Goal: Task Accomplishment & Management: Manage account settings

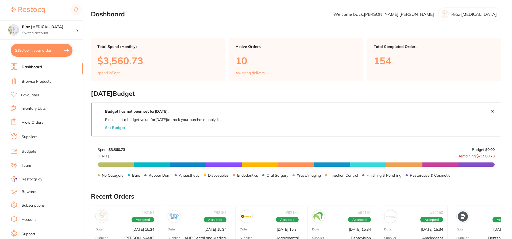
click at [36, 121] on link "View Orders" at bounding box center [33, 122] width 22 height 5
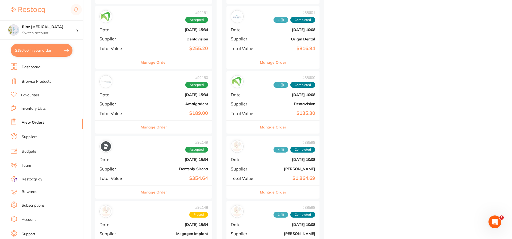
scroll to position [294, 0]
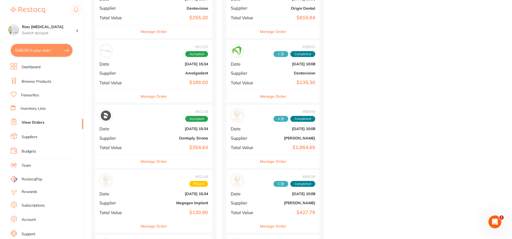
click at [147, 131] on div "# 92149 Accepted Date Sept 1 2025, 15:34 Supplier Dentsply Sirona Total Value $…" at bounding box center [153, 129] width 117 height 49
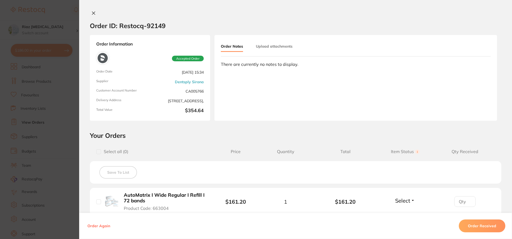
click at [91, 14] on icon at bounding box center [93, 13] width 4 height 4
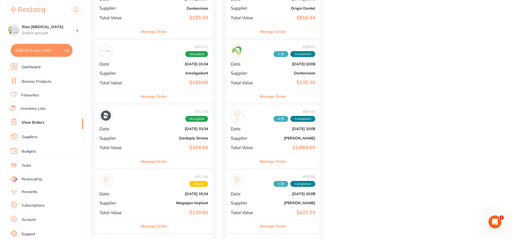
click at [154, 130] on b "[DATE] 15:34" at bounding box center [172, 128] width 69 height 4
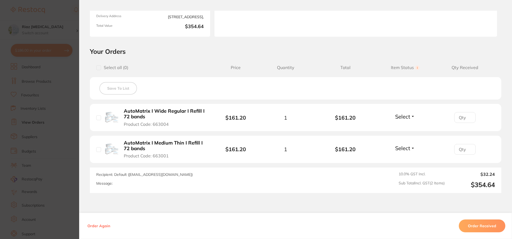
scroll to position [84, 0]
click at [466, 149] on input "0" at bounding box center [464, 148] width 21 height 11
type input "1"
click at [466, 148] on input "1" at bounding box center [464, 148] width 21 height 11
click at [404, 150] on span "Select" at bounding box center [402, 147] width 15 height 7
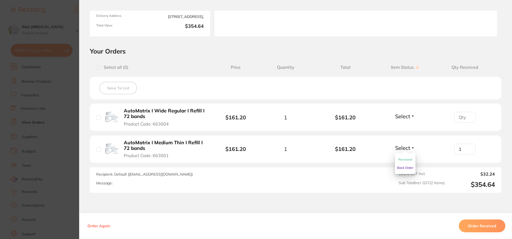
click at [400, 160] on span "Received" at bounding box center [405, 159] width 14 height 4
click at [62, 24] on section "Order ID: Restocq- 92149 Order Information 1 Received Accepted Order Order Date…" at bounding box center [256, 119] width 512 height 239
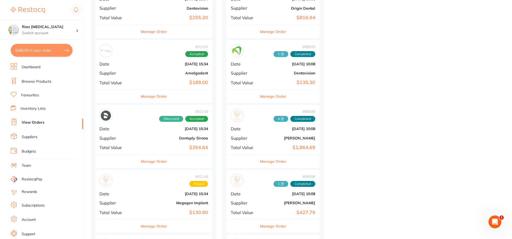
click at [162, 85] on b "$189.00" at bounding box center [172, 83] width 69 height 6
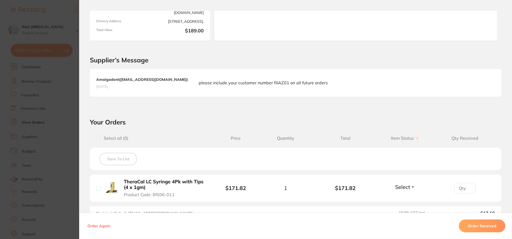
scroll to position [153, 0]
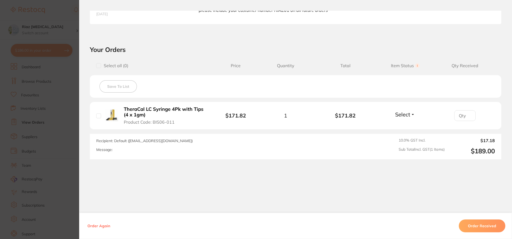
click at [491, 225] on button "Order Received" at bounding box center [482, 225] width 46 height 13
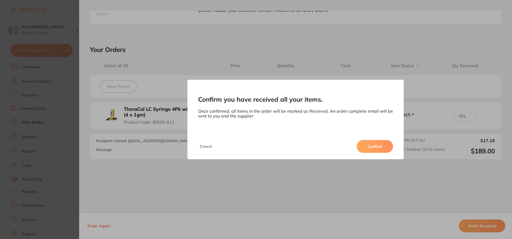
click at [375, 147] on button "Confirm" at bounding box center [374, 146] width 36 height 13
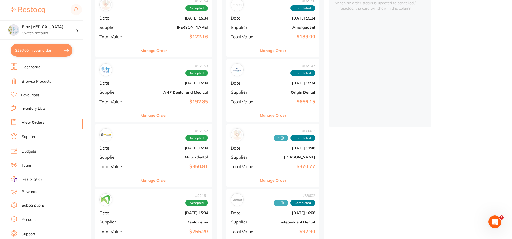
scroll to position [107, 0]
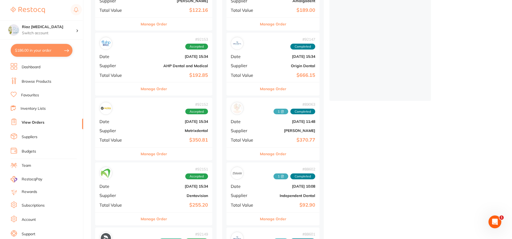
click at [276, 65] on b "Origin Dental" at bounding box center [288, 66] width 53 height 4
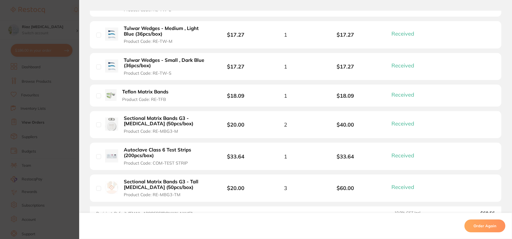
scroll to position [641, 0]
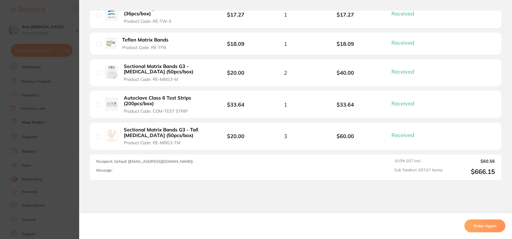
click at [67, 117] on section "Order ID: Restocq- 92147 Order Information 17 Received Completed Order Order Da…" at bounding box center [256, 119] width 512 height 239
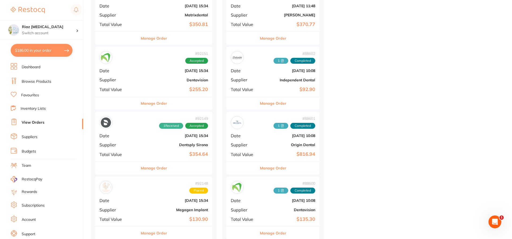
scroll to position [240, 0]
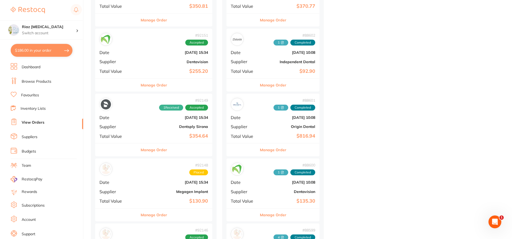
click at [268, 121] on div "# 88601 1 Completed Date Aug 2 2025, 10:08 Supplier Origin Dental Total Value $…" at bounding box center [272, 118] width 93 height 49
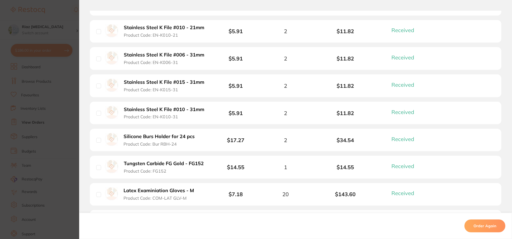
scroll to position [748, 0]
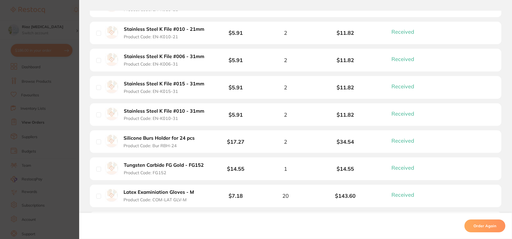
click at [68, 125] on section "Order ID: Restocq- 88601 Order Information 31 Received Completed Order Order Da…" at bounding box center [256, 119] width 512 height 239
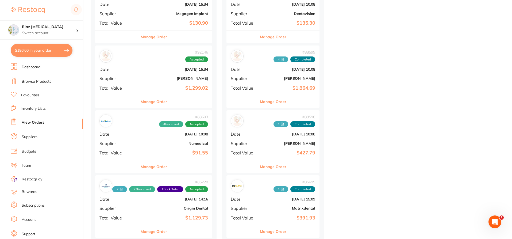
scroll to position [428, 0]
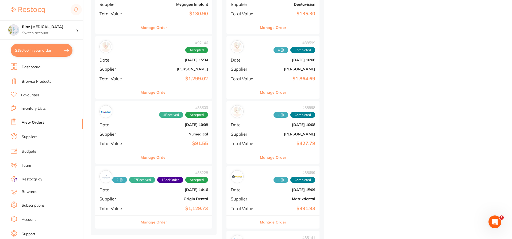
click at [271, 133] on b "[PERSON_NAME]" at bounding box center [288, 134] width 53 height 4
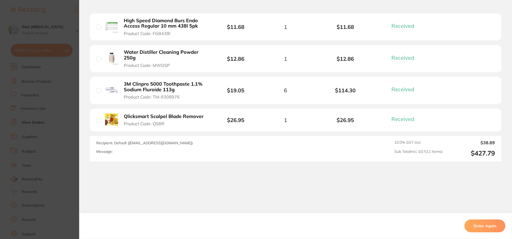
scroll to position [394, 0]
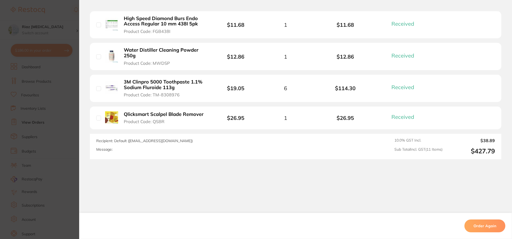
click at [69, 107] on section "Order ID: Restocq- 88598 Order Information 11 Received Completed Order Order Da…" at bounding box center [256, 119] width 512 height 239
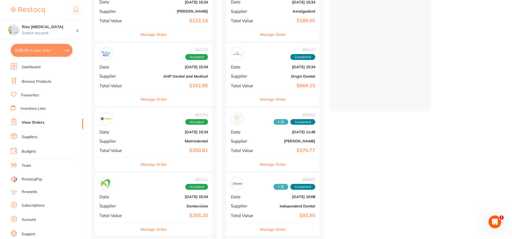
scroll to position [107, 0]
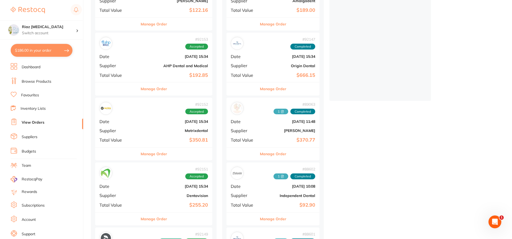
click at [265, 126] on div "# 89063 1 Completed Date Aug 5 2025, 11:48 Supplier Henry Schein Halas Total Va…" at bounding box center [272, 122] width 93 height 49
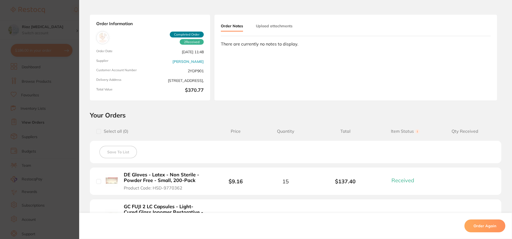
scroll to position [107, 0]
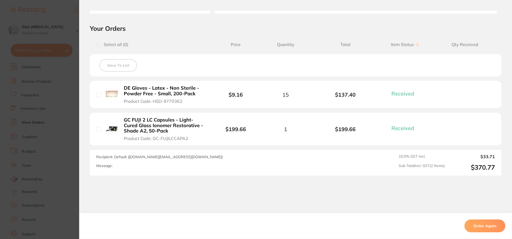
click at [68, 140] on section "Order ID: Restocq- 89063 Order Information 2 Received Completed Order Order Dat…" at bounding box center [256, 119] width 512 height 239
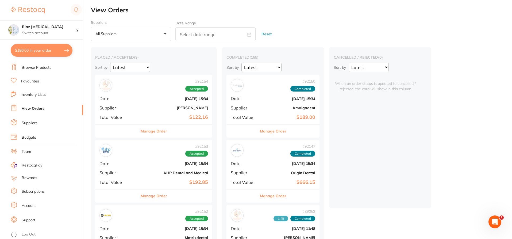
click at [265, 103] on div "# 92150 Completed Date Sept 1 2025, 15:34 Supplier Amalgadent Total Value $189.…" at bounding box center [272, 99] width 93 height 49
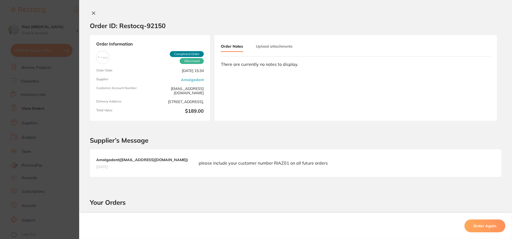
click at [263, 46] on button "Upload attachments" at bounding box center [274, 46] width 37 height 10
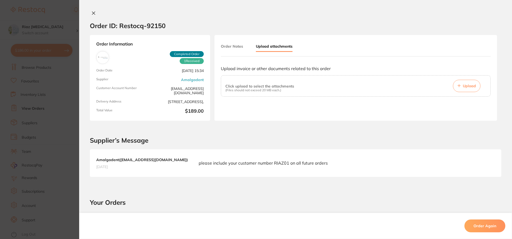
click at [468, 86] on span "Upload" at bounding box center [469, 85] width 13 height 5
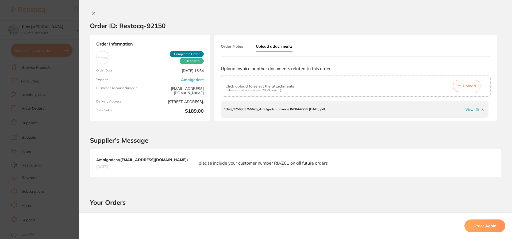
click at [65, 17] on section "Order ID: Restocq- 92150 Order Information 1 Received Completed Order Order Dat…" at bounding box center [256, 119] width 512 height 239
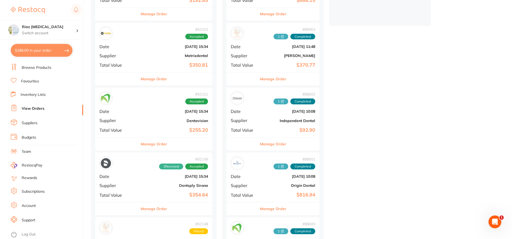
scroll to position [187, 0]
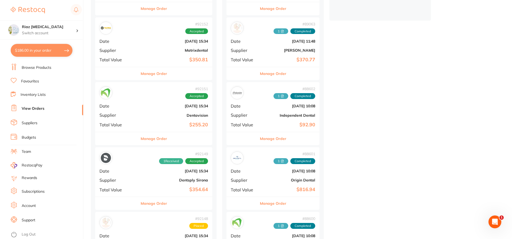
click at [141, 173] on div "# 92149 1 Received Accepted Date Sept 1 2025, 15:34 Supplier Dentsply Sirona To…" at bounding box center [153, 171] width 117 height 49
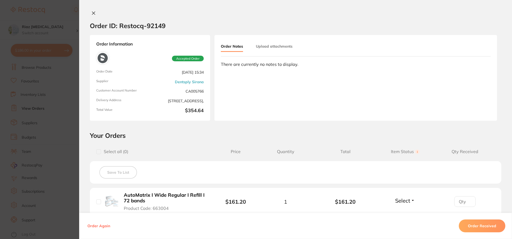
type input "1"
click at [270, 49] on button "Upload attachments" at bounding box center [274, 46] width 37 height 10
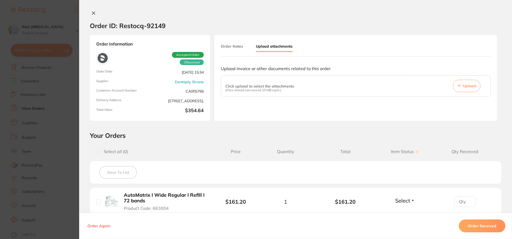
click at [472, 87] on span "Upload" at bounding box center [469, 85] width 13 height 5
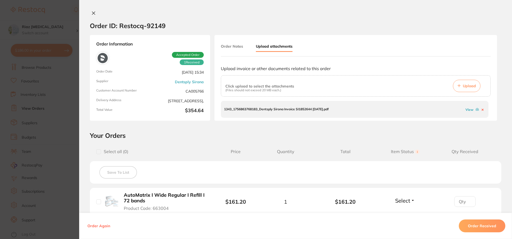
click at [64, 84] on section "Order ID: Restocq- 92149 Order Information 1 Received Accepted Order Order Date…" at bounding box center [256, 119] width 512 height 239
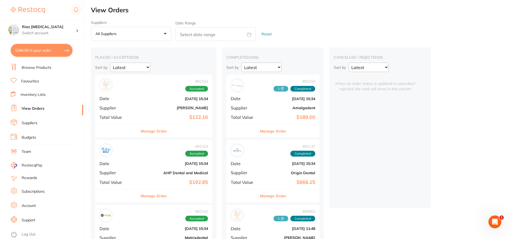
click at [269, 167] on div "# 92147 Completed Date Sept 1 2025, 15:34 Supplier Origin Dental Total Value $6…" at bounding box center [272, 163] width 93 height 49
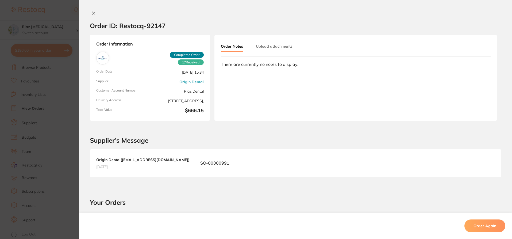
click at [271, 44] on button "Upload attachments" at bounding box center [274, 46] width 37 height 10
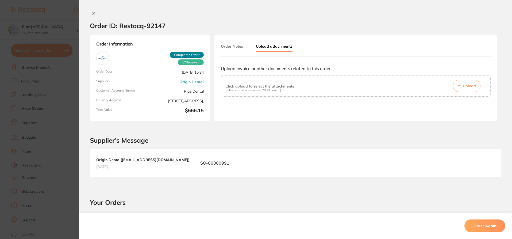
click at [433, 89] on div "Click upload to select the attachments (Files should not exceed 20 MB each.) Up…" at bounding box center [355, 86] width 261 height 12
click at [466, 81] on button "Upload" at bounding box center [467, 86] width 28 height 12
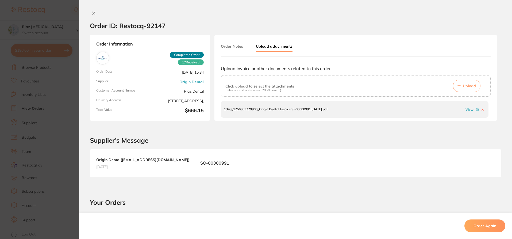
click at [50, 117] on section "Order ID: Restocq- 92147 Order Information 17 Received Completed Order Order Da…" at bounding box center [256, 119] width 512 height 239
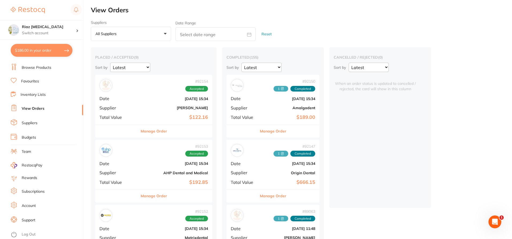
click at [44, 52] on button "$186.00 in your order" at bounding box center [42, 50] width 62 height 13
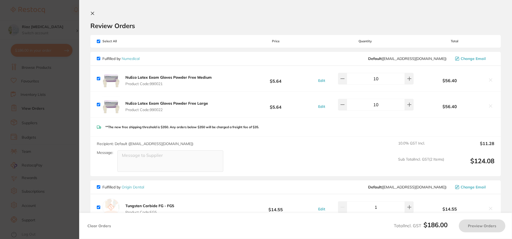
checkbox input "true"
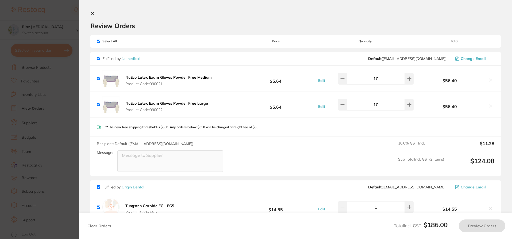
checkbox input "true"
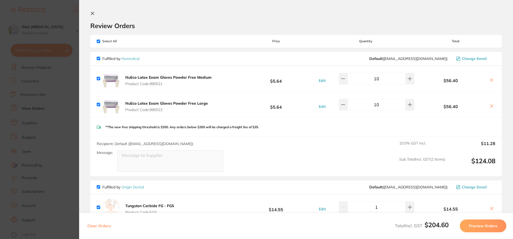
click at [69, 125] on section "Update RRP Set your pre negotiated price for this item. Item Agreed RRP (excl. …" at bounding box center [256, 119] width 513 height 239
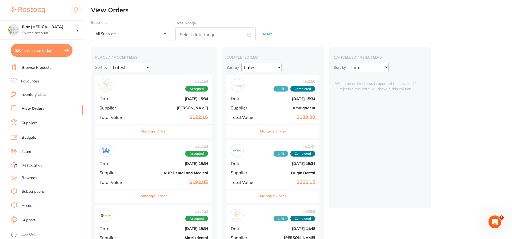
click at [39, 69] on link "Browse Products" at bounding box center [37, 67] width 30 height 5
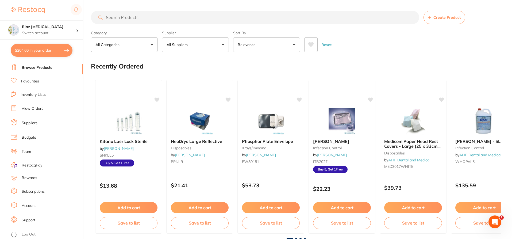
click at [131, 17] on input "search" at bounding box center [255, 17] width 328 height 13
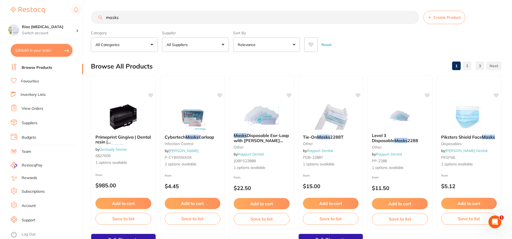
type input "masks"
click at [202, 43] on button "All Suppliers" at bounding box center [195, 44] width 67 height 14
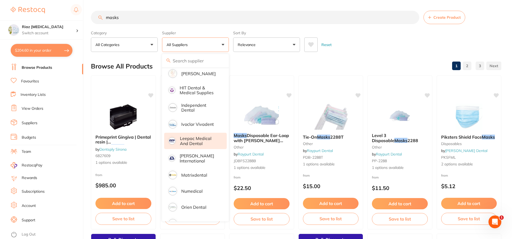
scroll to position [187, 0]
click at [196, 220] on p "Origin Dental" at bounding box center [194, 222] width 26 height 5
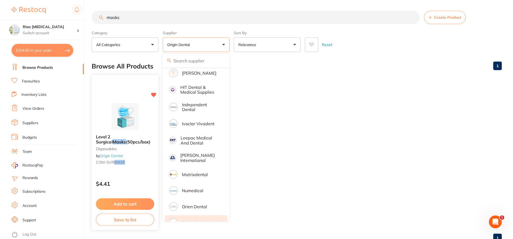
scroll to position [0, 0]
click at [123, 119] on img at bounding box center [124, 116] width 35 height 27
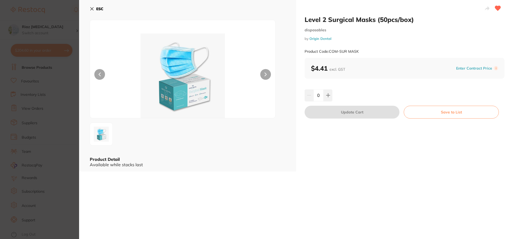
click at [317, 96] on input "0" at bounding box center [318, 95] width 10 height 12
type input "5"
click at [381, 191] on div "Level 2 Surgical Masks (50pcs/box) disposables by Origin Dental Product Code: C…" at bounding box center [296, 119] width 434 height 239
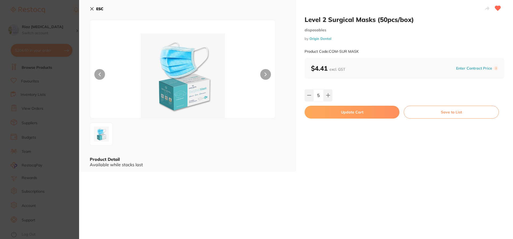
click at [351, 117] on button "Update Cart" at bounding box center [352, 112] width 95 height 13
checkbox input "false"
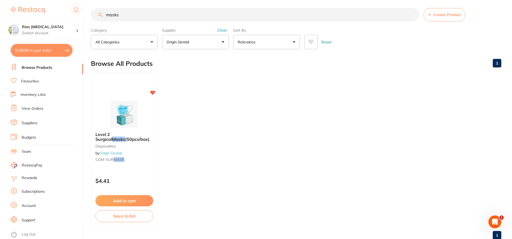
click at [33, 48] on button "$228.86 in your order" at bounding box center [42, 50] width 62 height 13
checkbox input "true"
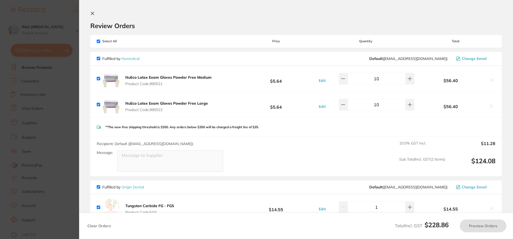
checkbox input "true"
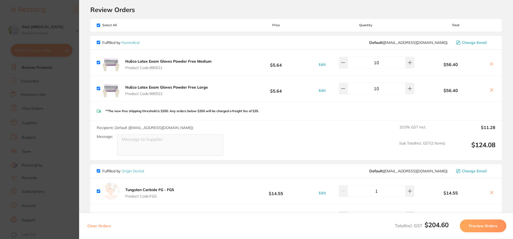
scroll to position [13, 0]
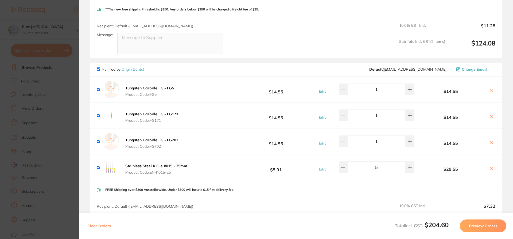
scroll to position [147, 0]
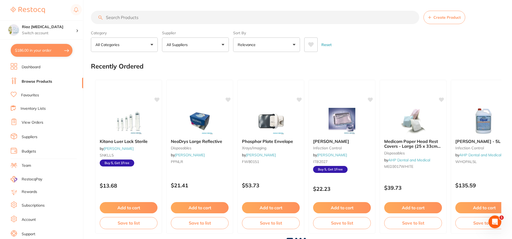
click at [43, 45] on button "$186.00 in your order" at bounding box center [42, 50] width 62 height 13
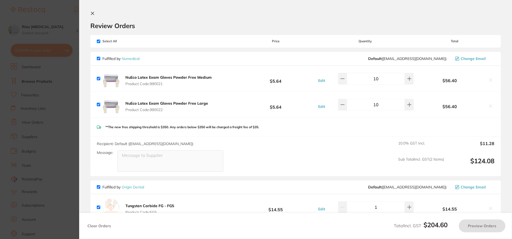
checkbox input "true"
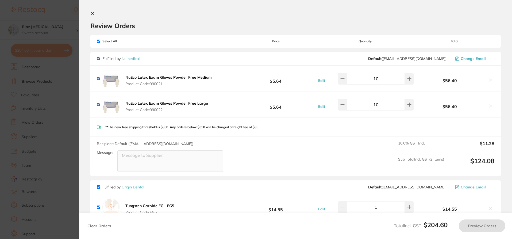
checkbox input "true"
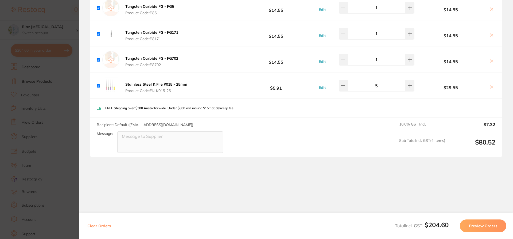
scroll to position [200, 0]
click at [69, 98] on section "Update RRP Set your pre negotiated price for this item. Item Agreed RRP (excl. …" at bounding box center [256, 119] width 513 height 239
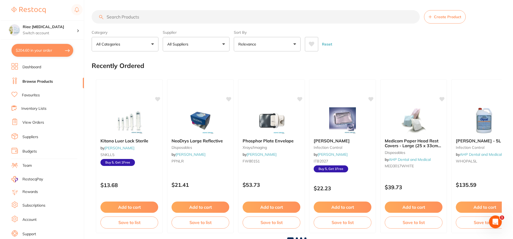
scroll to position [0, 0]
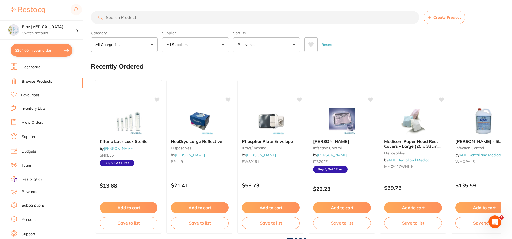
click at [37, 49] on button "$204.60 in your order" at bounding box center [42, 50] width 62 height 13
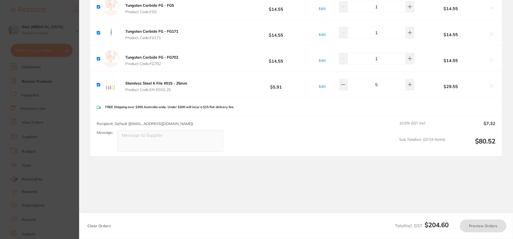
checkbox input "true"
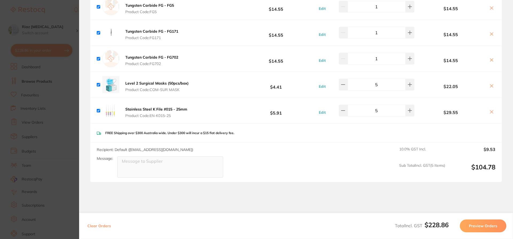
drag, startPoint x: 61, startPoint y: 93, endPoint x: 67, endPoint y: 86, distance: 8.4
click at [62, 93] on section "Update RRP Set your pre negotiated price for this item. Item Agreed RRP (excl. …" at bounding box center [256, 119] width 513 height 239
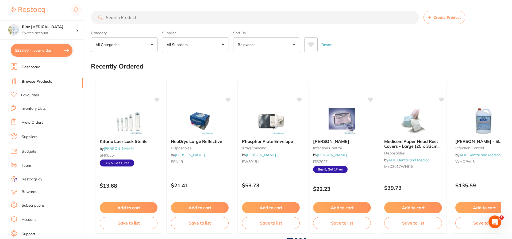
click at [129, 17] on input "search" at bounding box center [255, 17] width 328 height 13
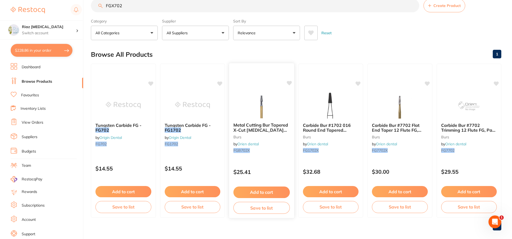
scroll to position [18, 0]
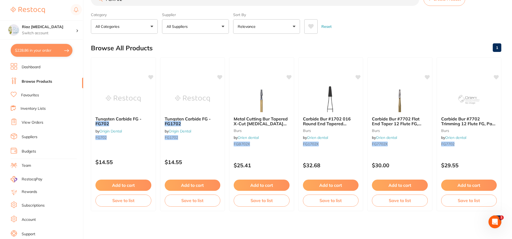
click at [202, 24] on button "All Suppliers" at bounding box center [195, 26] width 67 height 14
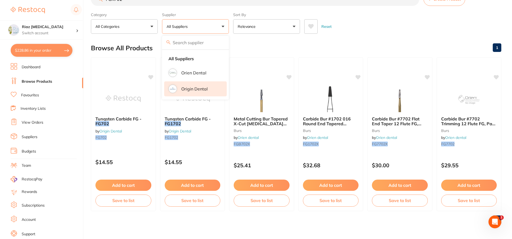
click at [195, 88] on p "Origin Dental" at bounding box center [194, 88] width 26 height 5
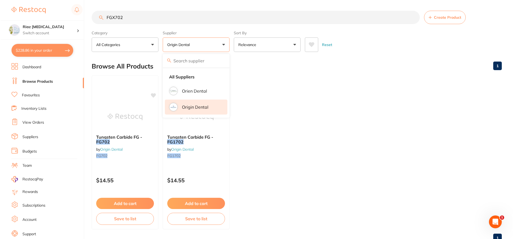
scroll to position [0, 0]
click at [390, 55] on main "FGX702 Create Product Category All Categories All Categories No categories foun…" at bounding box center [301, 128] width 421 height 257
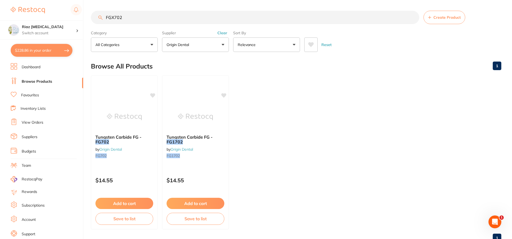
click at [121, 111] on img at bounding box center [124, 116] width 35 height 27
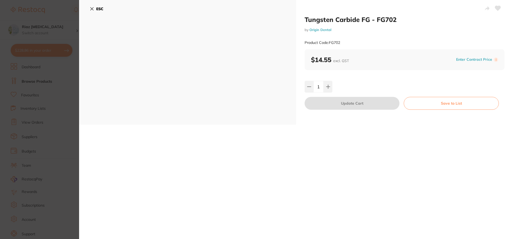
click at [92, 9] on icon at bounding box center [92, 8] width 3 height 3
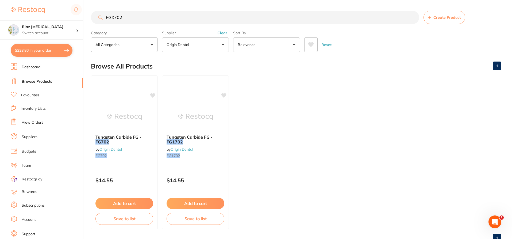
click at [112, 16] on input "FGX702" at bounding box center [255, 17] width 328 height 13
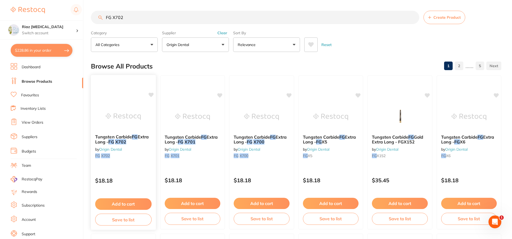
type input "FG X702"
click at [116, 201] on button "Add to cart" at bounding box center [123, 203] width 56 height 11
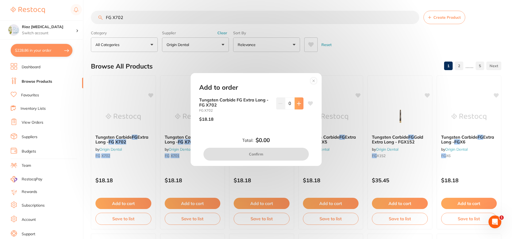
click at [299, 103] on icon at bounding box center [298, 103] width 3 height 3
type input "1"
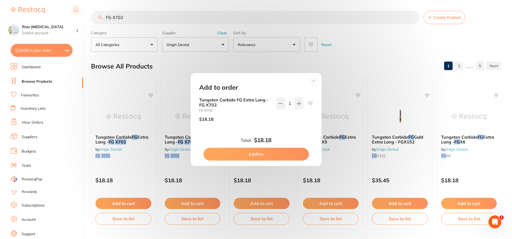
click at [266, 157] on button "Confirm" at bounding box center [255, 154] width 105 height 13
checkbox input "false"
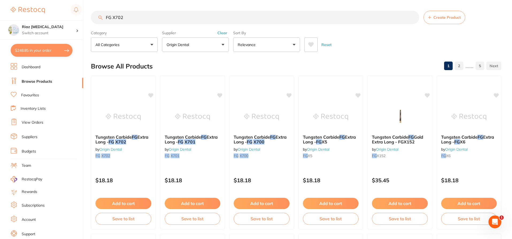
click at [39, 51] on button "$248.85 in your order" at bounding box center [42, 50] width 62 height 13
checkbox input "true"
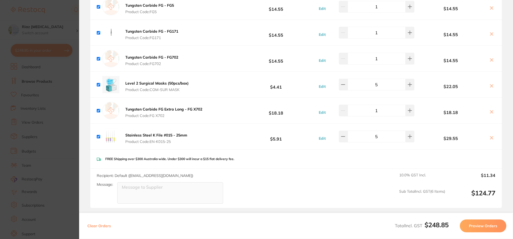
click at [490, 58] on icon at bounding box center [492, 60] width 4 height 4
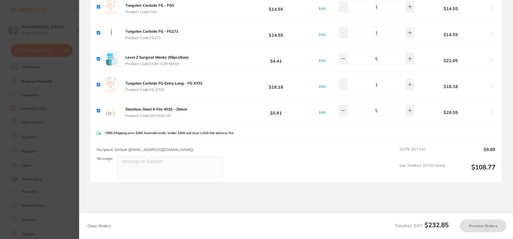
checkbox input "true"
click at [63, 120] on section "Update RRP Set your pre negotiated price for this item. Item Agreed RRP (excl. …" at bounding box center [256, 119] width 513 height 239
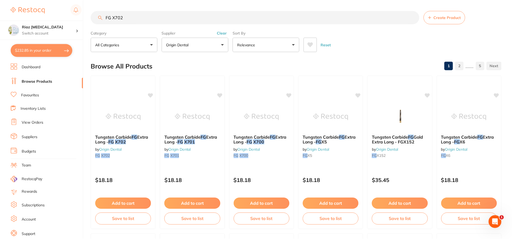
scroll to position [0, 0]
click at [31, 121] on link "View Orders" at bounding box center [33, 122] width 22 height 5
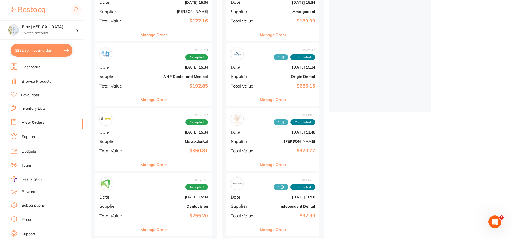
scroll to position [107, 0]
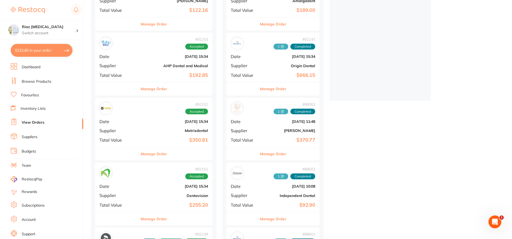
click at [153, 130] on b "Matrixdental" at bounding box center [172, 130] width 69 height 4
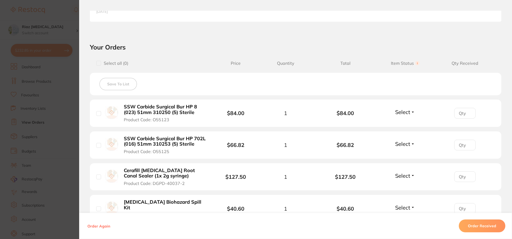
scroll to position [187, 0]
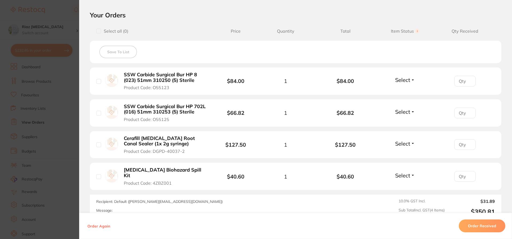
click at [411, 82] on button "Select" at bounding box center [404, 79] width 23 height 7
click at [402, 91] on span "Received" at bounding box center [405, 91] width 14 height 4
click at [399, 110] on span "Select" at bounding box center [402, 111] width 15 height 7
click at [401, 123] on span "Received" at bounding box center [405, 123] width 14 height 4
click at [402, 142] on span "Select" at bounding box center [402, 143] width 15 height 7
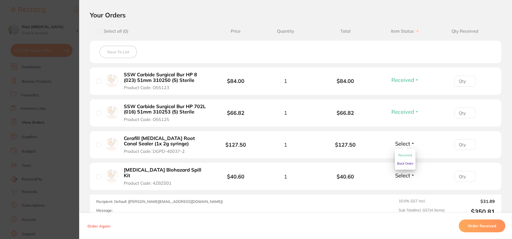
click at [399, 155] on span "Received" at bounding box center [405, 155] width 14 height 4
click at [402, 174] on span "Select" at bounding box center [402, 175] width 15 height 7
click at [402, 193] on span "Back Order" at bounding box center [405, 195] width 16 height 4
click at [59, 126] on section "Order ID: Restocq- 92152 Order Information 3 Received 1 Back Order Accepted Ord…" at bounding box center [256, 119] width 512 height 239
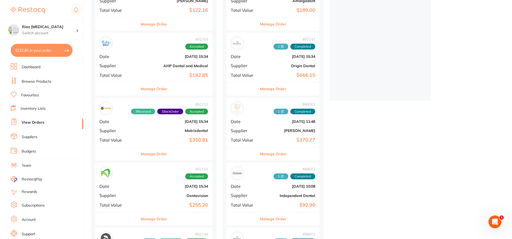
click at [153, 130] on b "Matrixdental" at bounding box center [172, 130] width 69 height 4
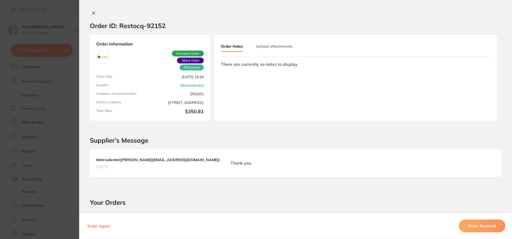
click at [266, 48] on button "Upload attachments" at bounding box center [274, 46] width 37 height 10
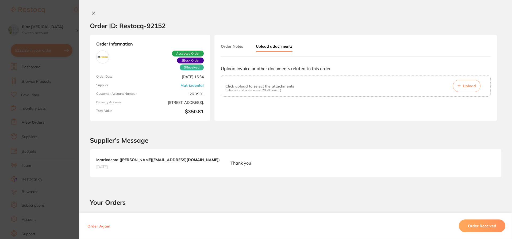
click at [464, 84] on span "Upload" at bounding box center [469, 85] width 13 height 5
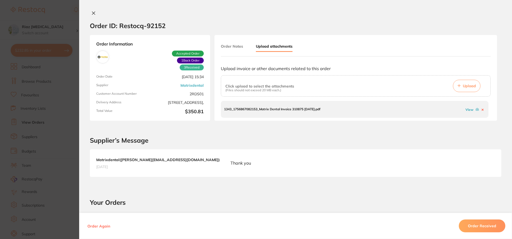
click at [60, 24] on section "Order ID: Restocq- 92152 Order Information 3 Received 1 Back Order Accepted Ord…" at bounding box center [256, 119] width 512 height 239
